Goal: Task Accomplishment & Management: Use online tool/utility

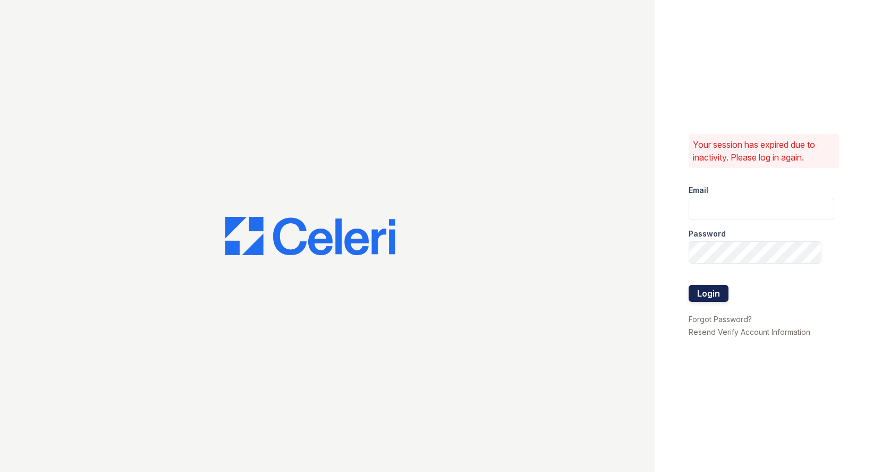
type input "scohen@trinity-pm.com"
click at [732, 301] on form "Email scohen@trinity-pm.com Password Login" at bounding box center [762, 244] width 146 height 136
click at [708, 298] on button "Login" at bounding box center [709, 293] width 40 height 17
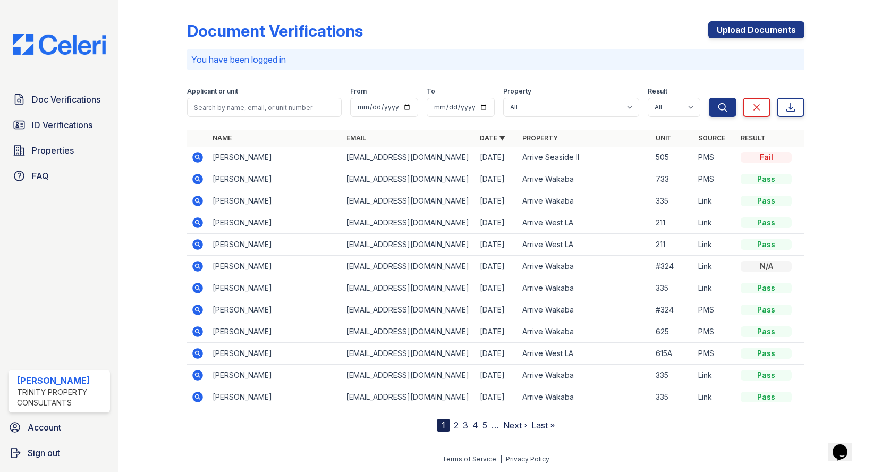
click at [196, 201] on icon at bounding box center [197, 201] width 13 height 13
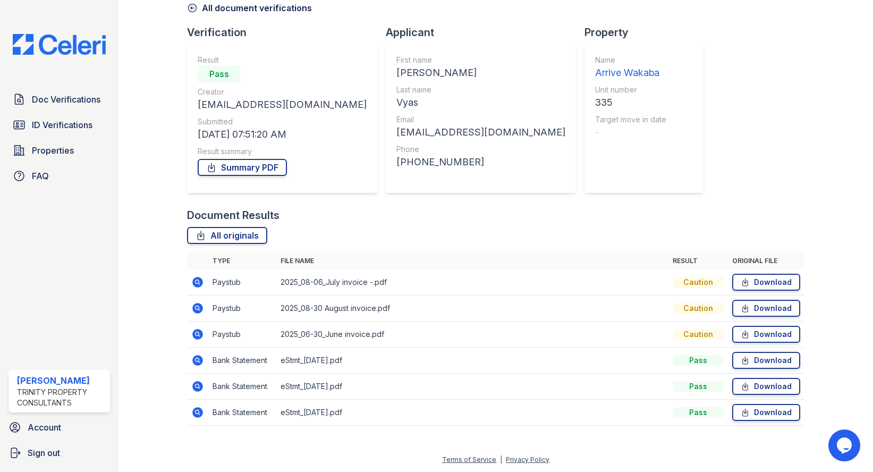
scroll to position [54, 0]
click at [757, 308] on link "Download" at bounding box center [766, 307] width 68 height 17
